Goal: Transaction & Acquisition: Purchase product/service

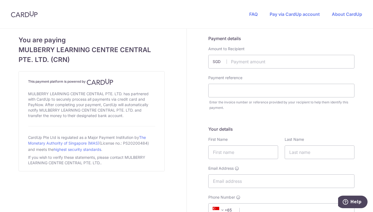
type input "2694.90"
click at [238, 90] on input "text" at bounding box center [281, 91] width 146 height 14
type input "INV010917"
click at [227, 152] on input "text" at bounding box center [243, 152] width 70 height 14
type input "CLIFF"
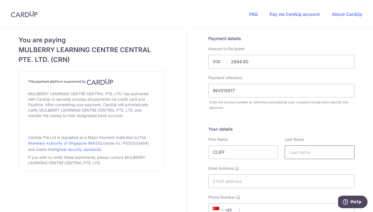
click at [311, 152] on input "text" at bounding box center [320, 152] width 70 height 14
type input "LIM"
click at [248, 188] on input "Email Address" at bounding box center [281, 181] width 146 height 14
type input "[EMAIL_ADDRESS][DOMAIN_NAME]"
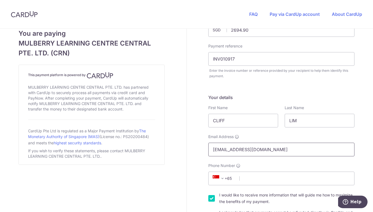
scroll to position [55, 0]
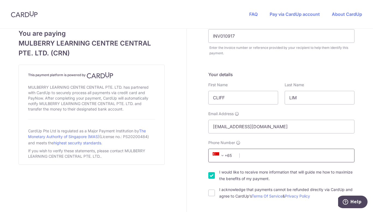
click at [252, 159] on input "Phone Number" at bounding box center [281, 156] width 146 height 14
type input "96226091"
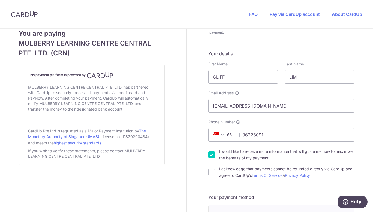
scroll to position [82, 0]
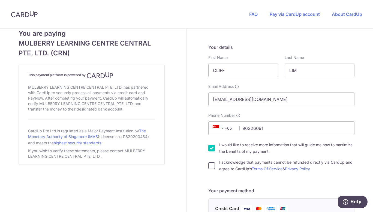
click at [211, 165] on input "I acknowledge that payments cannot be refunded directly via CardUp and agree to…" at bounding box center [211, 165] width 7 height 7
checkbox input "true"
click at [210, 146] on input "I would like to receive more information that will guide me how to maximize the…" at bounding box center [211, 148] width 7 height 7
checkbox input "false"
click at [178, 156] on div "You are paying MULBERRY LEARNING CENTRE CENTRAL PTE. LTD. (CRN) This payment pl…" at bounding box center [92, 210] width 190 height 526
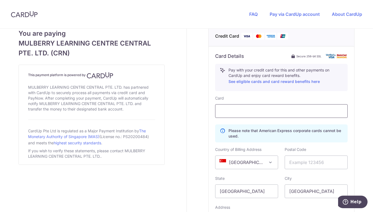
scroll to position [273, 0]
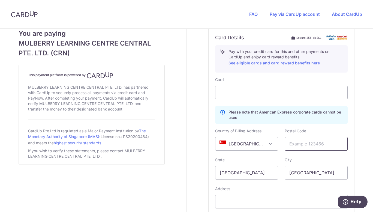
click at [304, 143] on input "text" at bounding box center [316, 144] width 63 height 14
type input "269187"
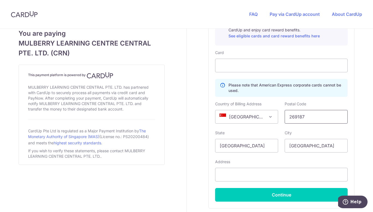
scroll to position [327, 0]
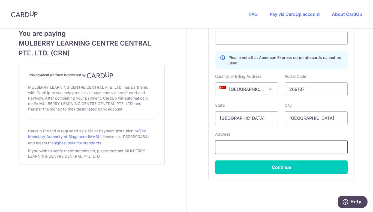
click at [238, 149] on input "text" at bounding box center [281, 147] width 132 height 14
type input "[STREET_ADDRESS]"
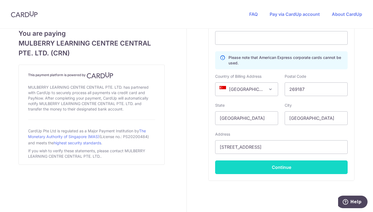
click at [282, 169] on button "Continue" at bounding box center [281, 167] width 132 height 14
type input "**** 9429"
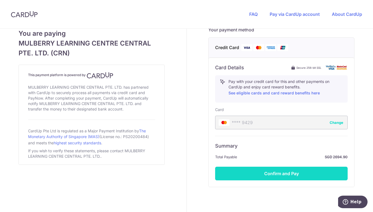
scroll to position [264, 0]
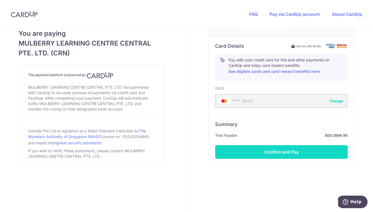
click at [283, 152] on button "Confirm and Pay" at bounding box center [281, 152] width 132 height 14
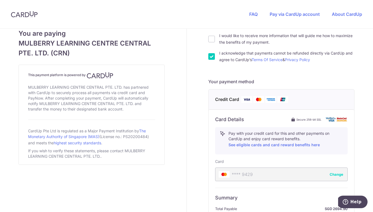
scroll to position [245, 0]
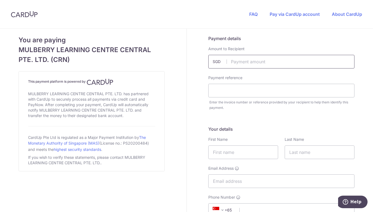
drag, startPoint x: 0, startPoint y: 0, endPoint x: 239, endPoint y: 62, distance: 246.5
click at [239, 62] on input "text" at bounding box center [281, 62] width 146 height 14
type input "111.18"
click at [218, 96] on input "text" at bounding box center [281, 91] width 146 height 14
type input "INV011027"
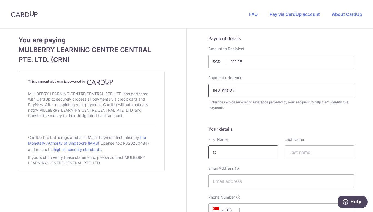
type input "CLIFF"
type input "LIM"
type input "[EMAIL_ADDRESS][DOMAIN_NAME]"
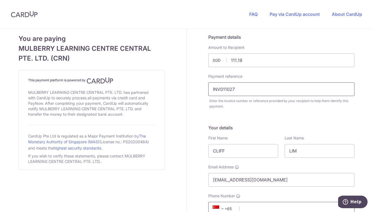
scroll to position [5, 0]
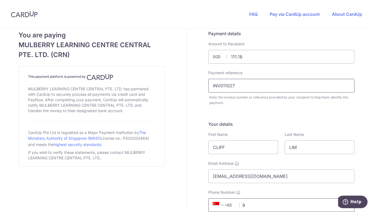
type input "96226091"
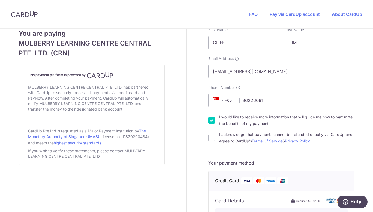
click at [209, 120] on input "I would like to receive more information that will guide me how to maximize the…" at bounding box center [211, 120] width 7 height 7
checkbox input "false"
click at [209, 134] on div "I acknowledge that payments cannot be refunded directly via CardUp and agree to…" at bounding box center [281, 137] width 146 height 13
click at [209, 137] on input "I acknowledge that payments cannot be refunded directly via CardUp and agree to…" at bounding box center [211, 137] width 7 height 7
checkbox input "true"
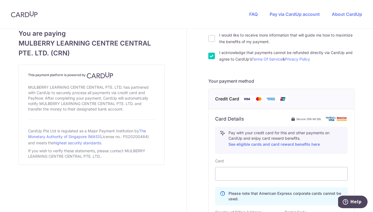
scroll to position [296, 0]
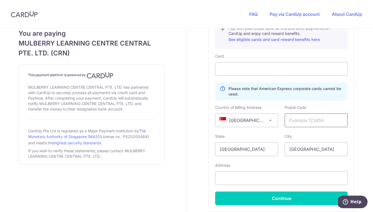
click at [305, 116] on input "text" at bounding box center [316, 120] width 63 height 14
type input "269187"
click at [248, 183] on input "text" at bounding box center [281, 178] width 132 height 14
type input "[STREET_ADDRESS]"
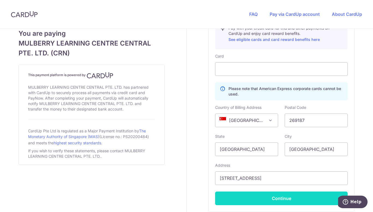
click at [261, 200] on button "Continue" at bounding box center [281, 198] width 132 height 14
type input "**** 9429"
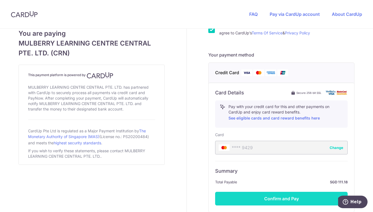
click at [290, 196] on button "Confirm and Pay" at bounding box center [281, 199] width 132 height 14
